Goal: Task Accomplishment & Management: Manage account settings

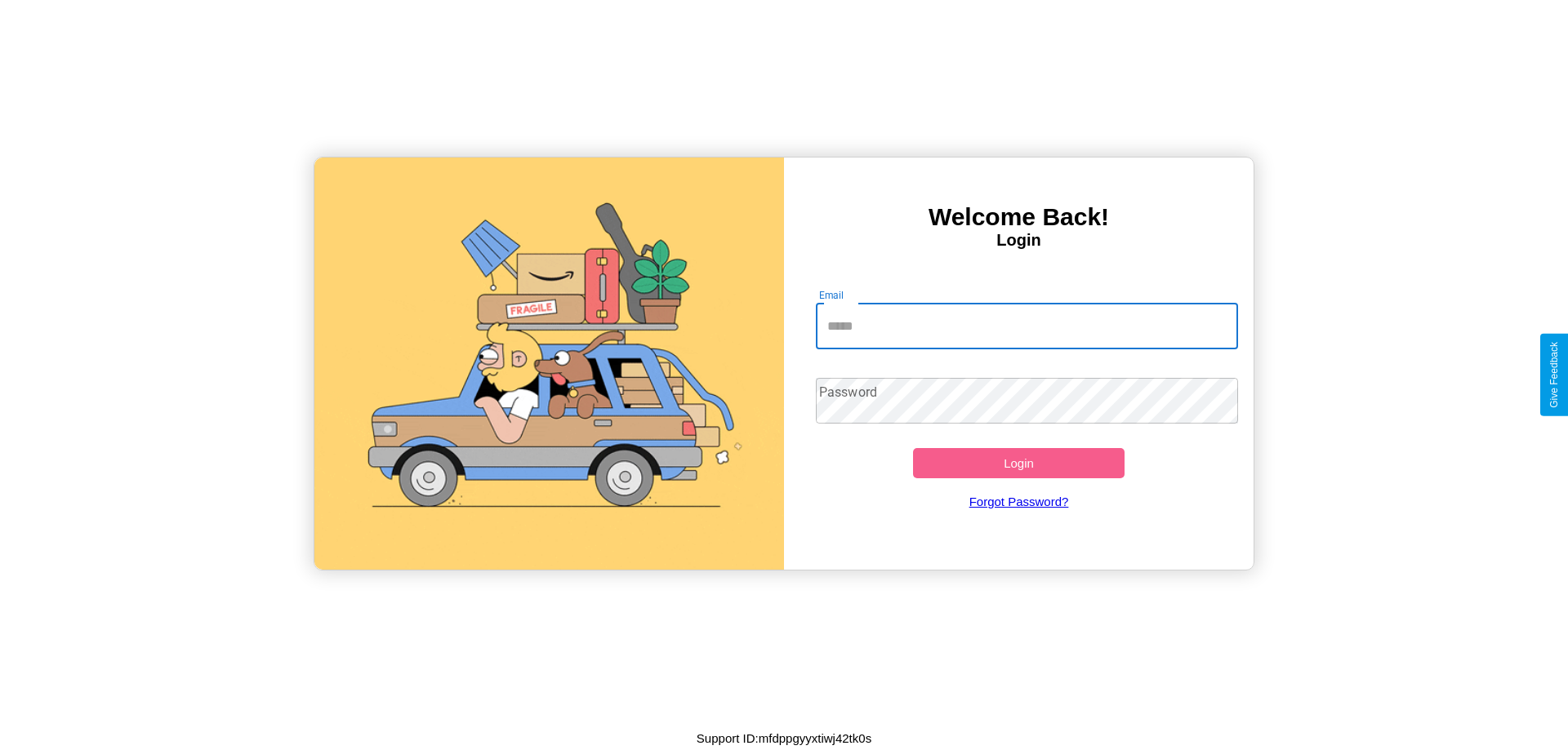
click at [1027, 325] on input "Email" at bounding box center [1028, 326] width 423 height 46
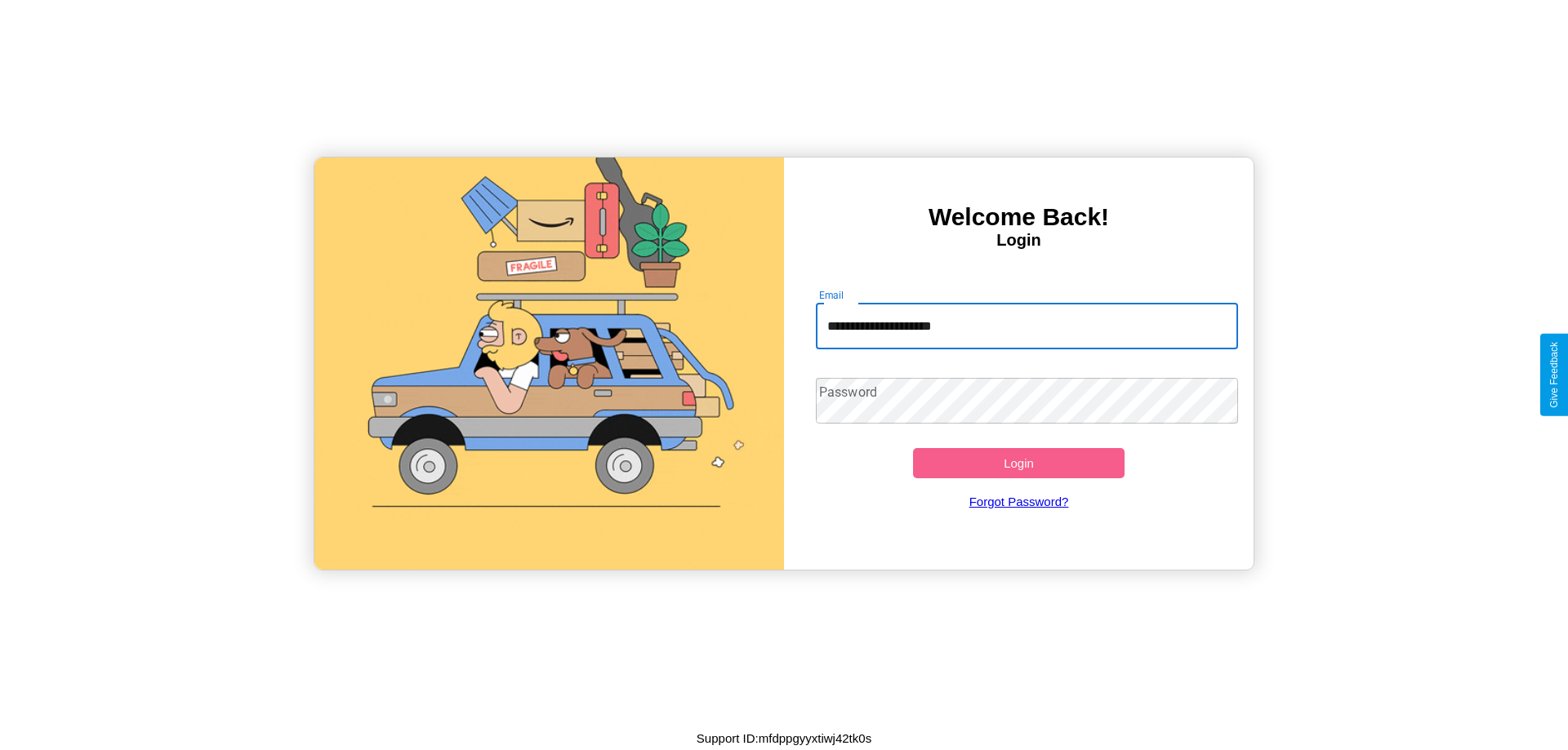
type input "**********"
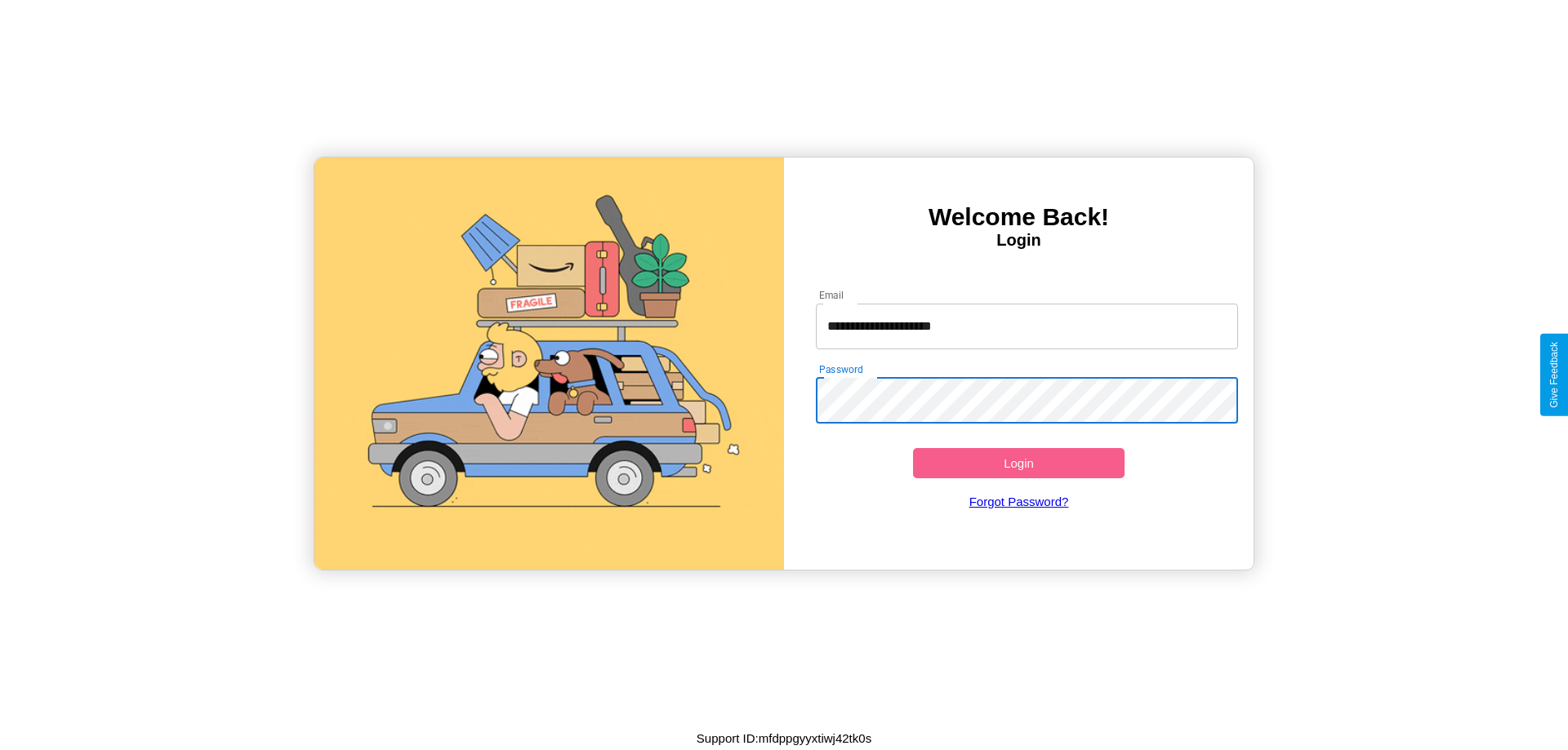
click at [1019, 463] on button "Login" at bounding box center [1019, 463] width 212 height 30
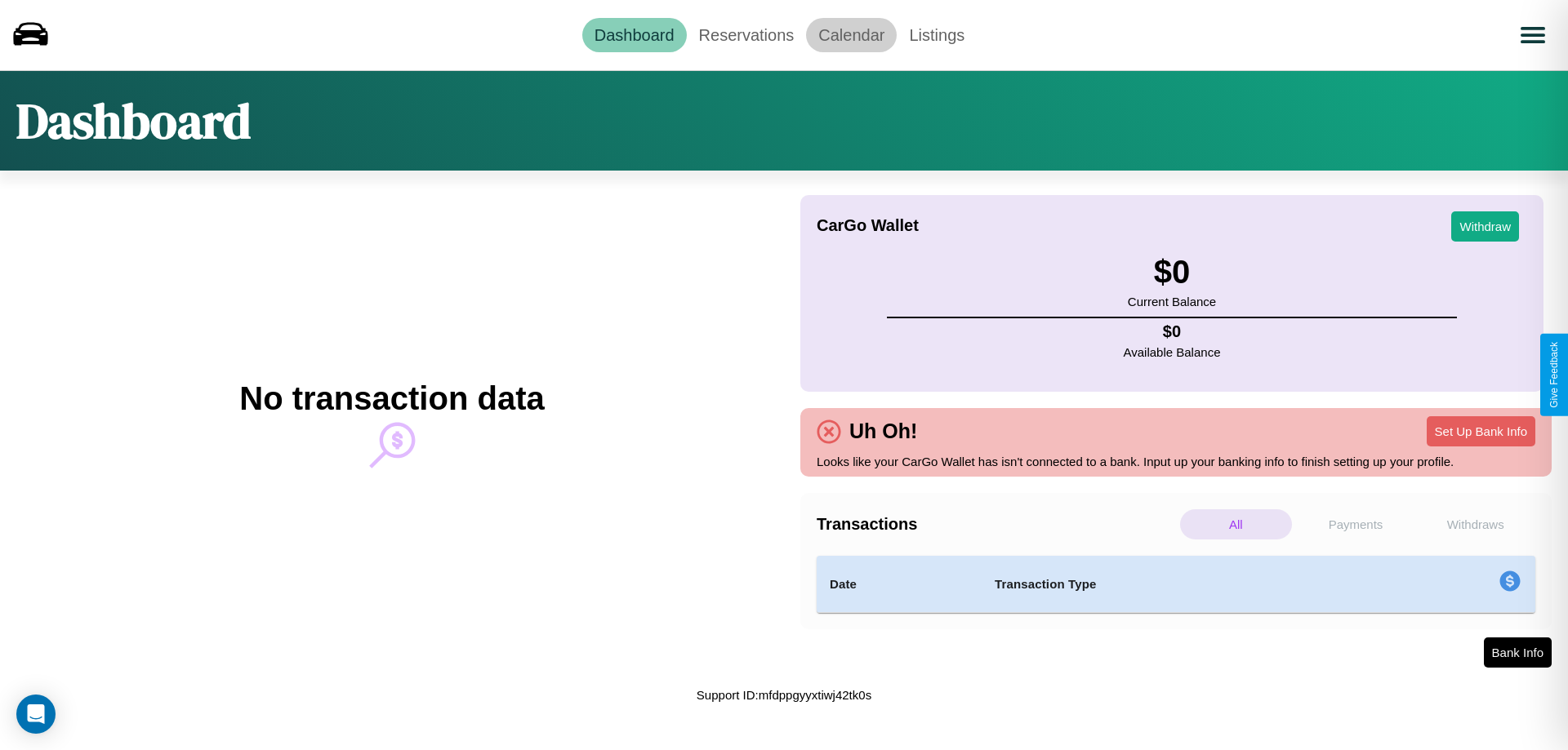
click at [851, 34] on link "Calendar" at bounding box center [851, 35] width 91 height 34
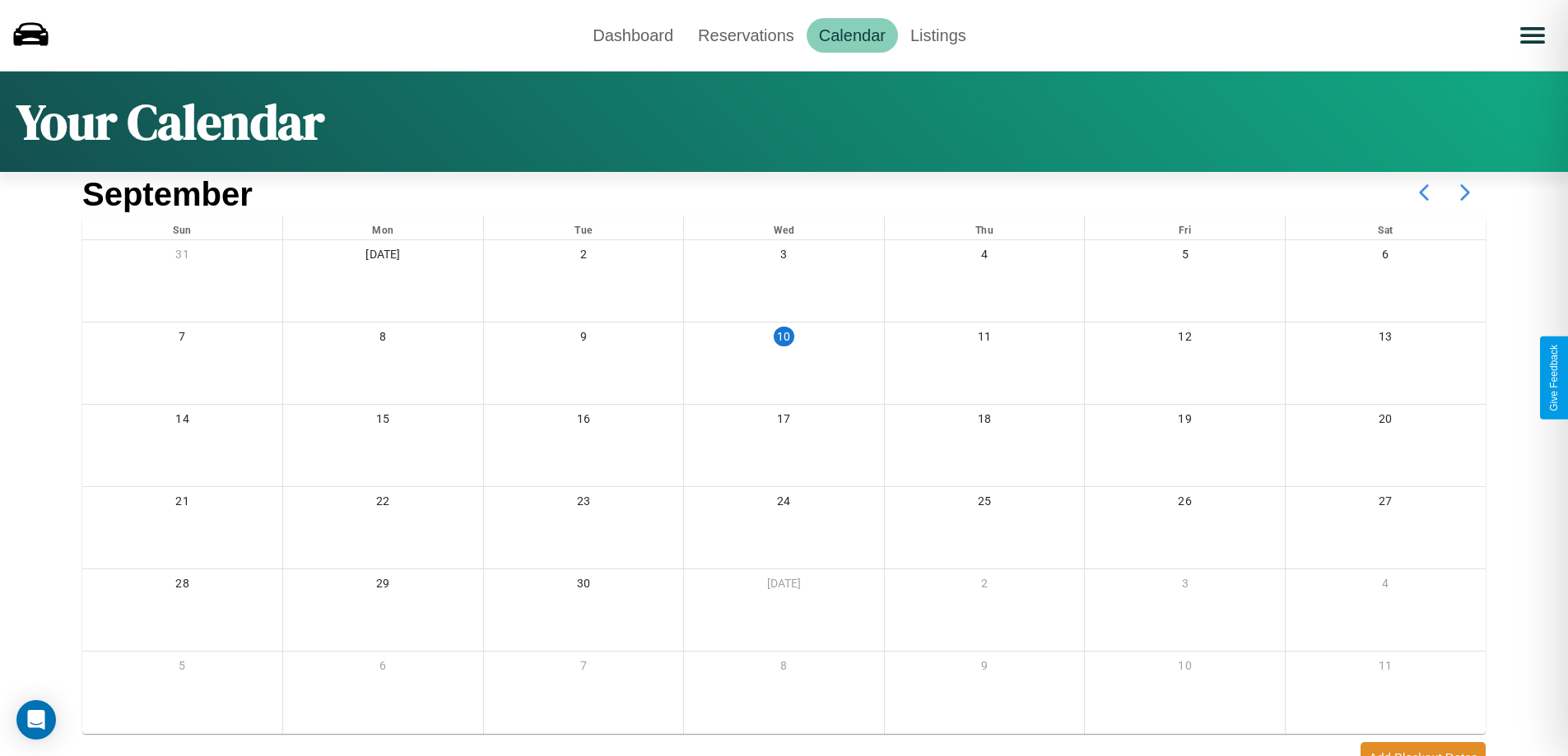
click at [1466, 193] on icon at bounding box center [1466, 193] width 41 height 41
click at [746, 35] on link "Reservations" at bounding box center [746, 36] width 121 height 35
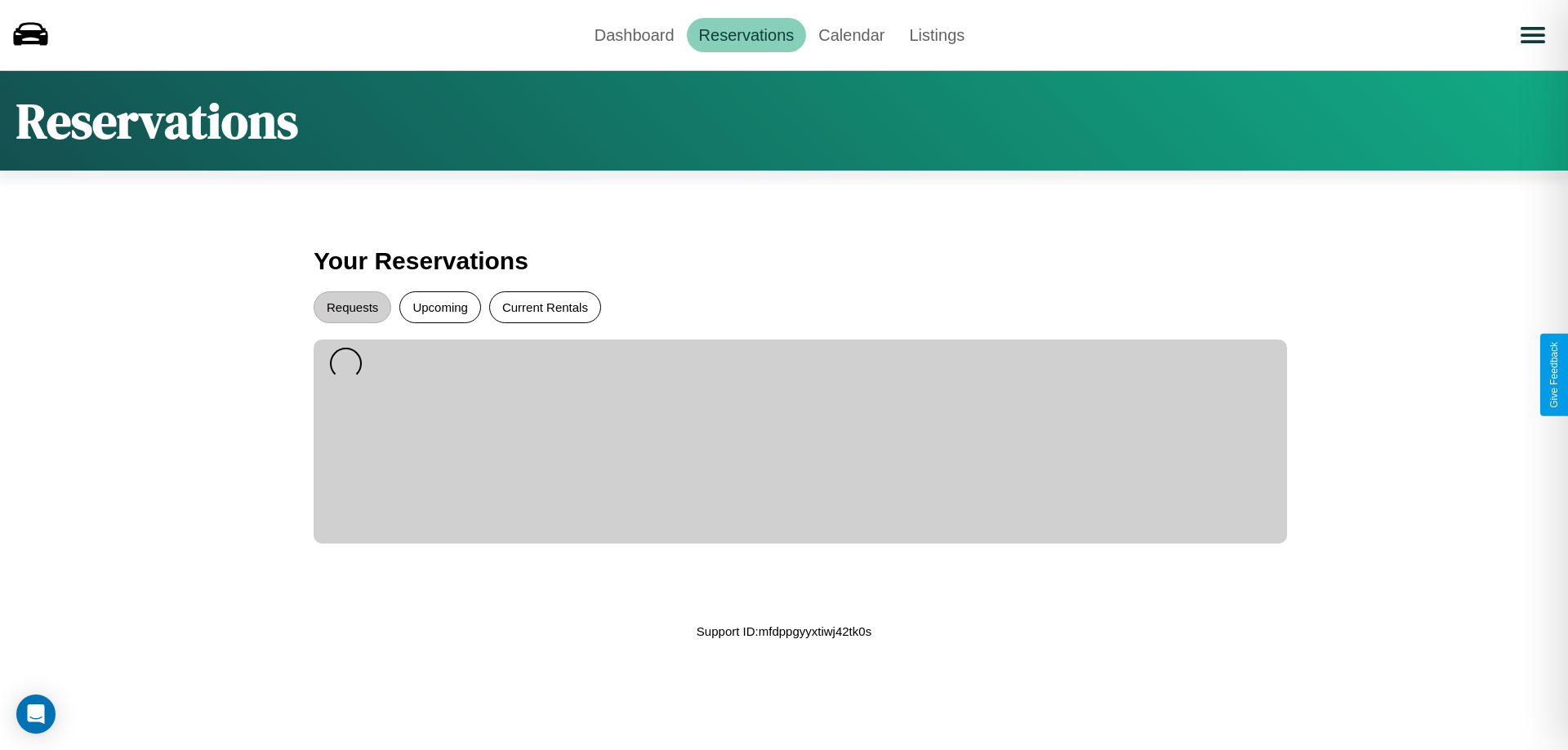
click at [545, 307] on button "Current Rentals" at bounding box center [545, 307] width 112 height 32
click at [440, 307] on button "Upcoming" at bounding box center [440, 307] width 82 height 32
click at [352, 307] on button "Requests" at bounding box center [352, 307] width 78 height 32
